Goal: Task Accomplishment & Management: Use online tool/utility

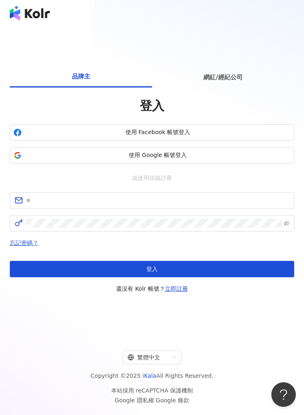
click at [223, 82] on span "網紅/經紀公司" at bounding box center [223, 77] width 39 height 10
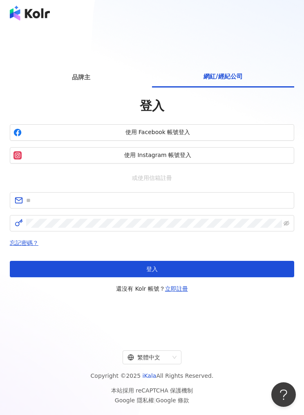
click at [215, 160] on span "使用 Instagram 帳號登入" at bounding box center [158, 155] width 266 height 8
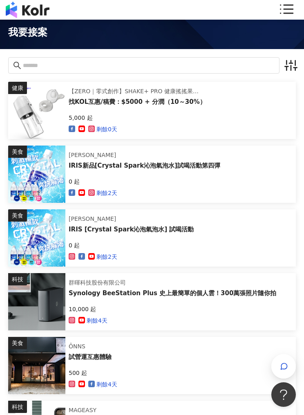
click at [282, 70] on button "button" at bounding box center [288, 65] width 16 height 16
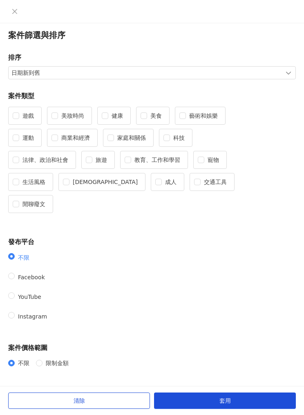
click at [216, 74] on span "日期新到舊" at bounding box center [151, 73] width 281 height 12
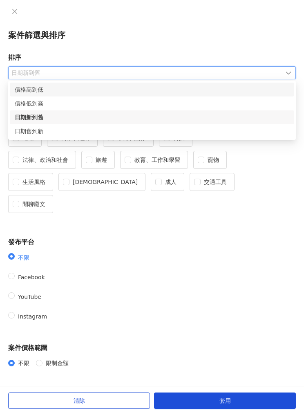
click at [166, 92] on div "價格高到低" at bounding box center [152, 89] width 275 height 9
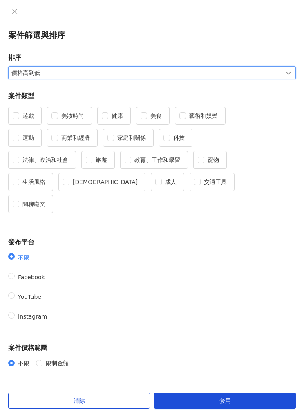
click at [255, 398] on button "套用" at bounding box center [225, 401] width 142 height 16
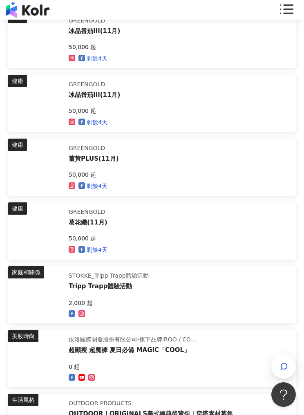
scroll to position [1121, 0]
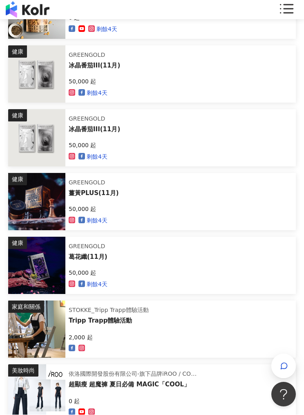
click at [48, 320] on img at bounding box center [36, 329] width 57 height 57
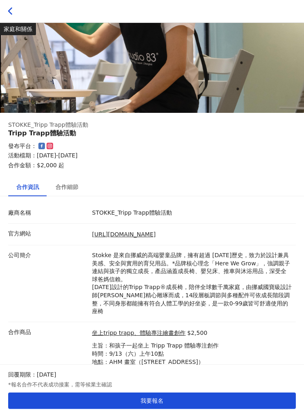
scroll to position [1378, 0]
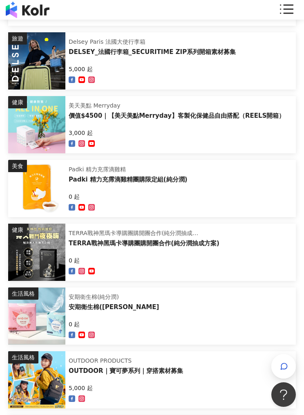
scroll to position [2443, 0]
